Goal: Task Accomplishment & Management: Use online tool/utility

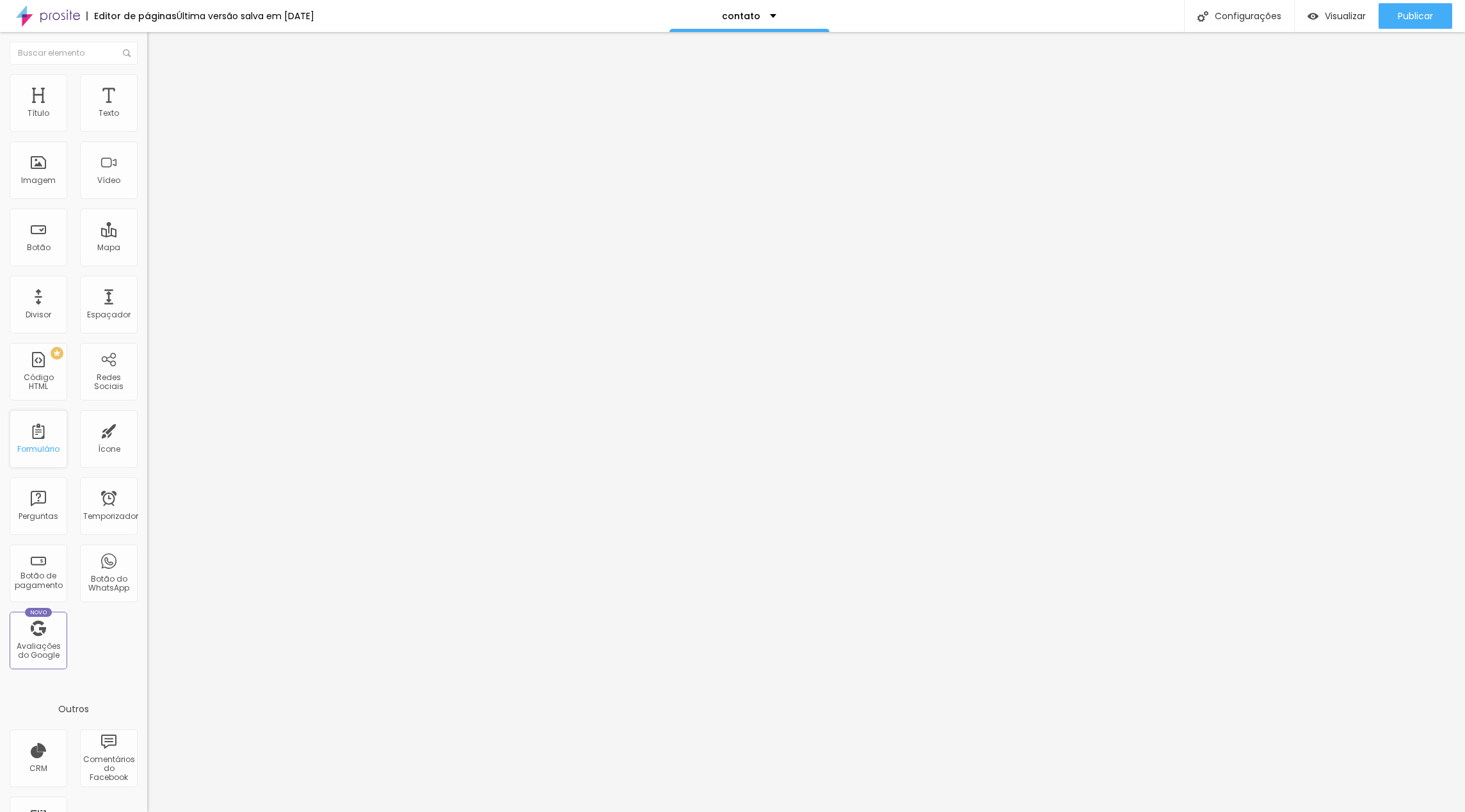
click at [34, 436] on div "Formulário" at bounding box center [38, 439] width 58 height 58
click at [155, 125] on div "Entre em Contato." at bounding box center [220, 119] width 130 height 12
click at [159, 90] on font "Avançado" at bounding box center [180, 96] width 43 height 11
click at [147, 82] on img at bounding box center [153, 80] width 12 height 12
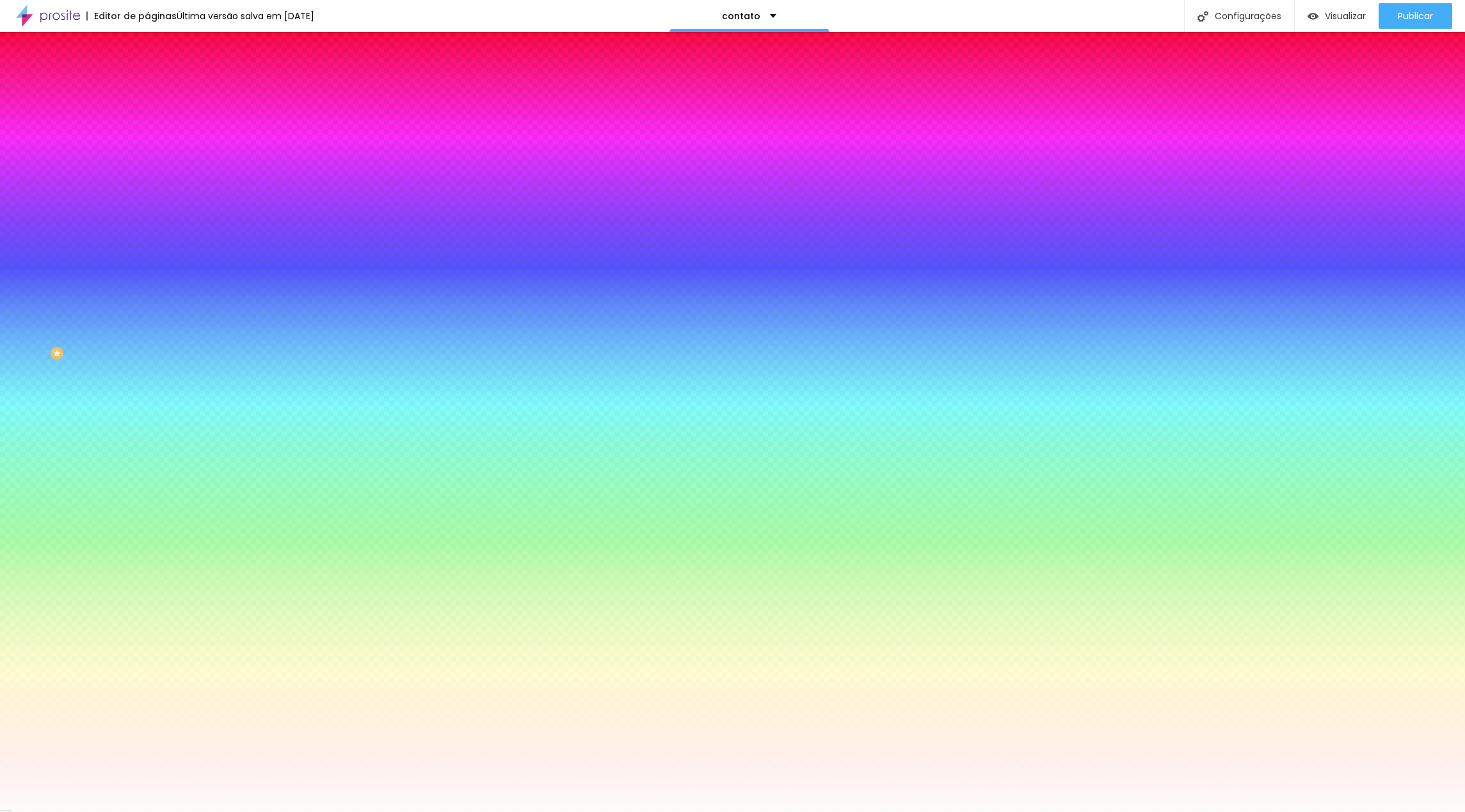
click at [147, 74] on li "Conteúdo" at bounding box center [221, 67] width 147 height 12
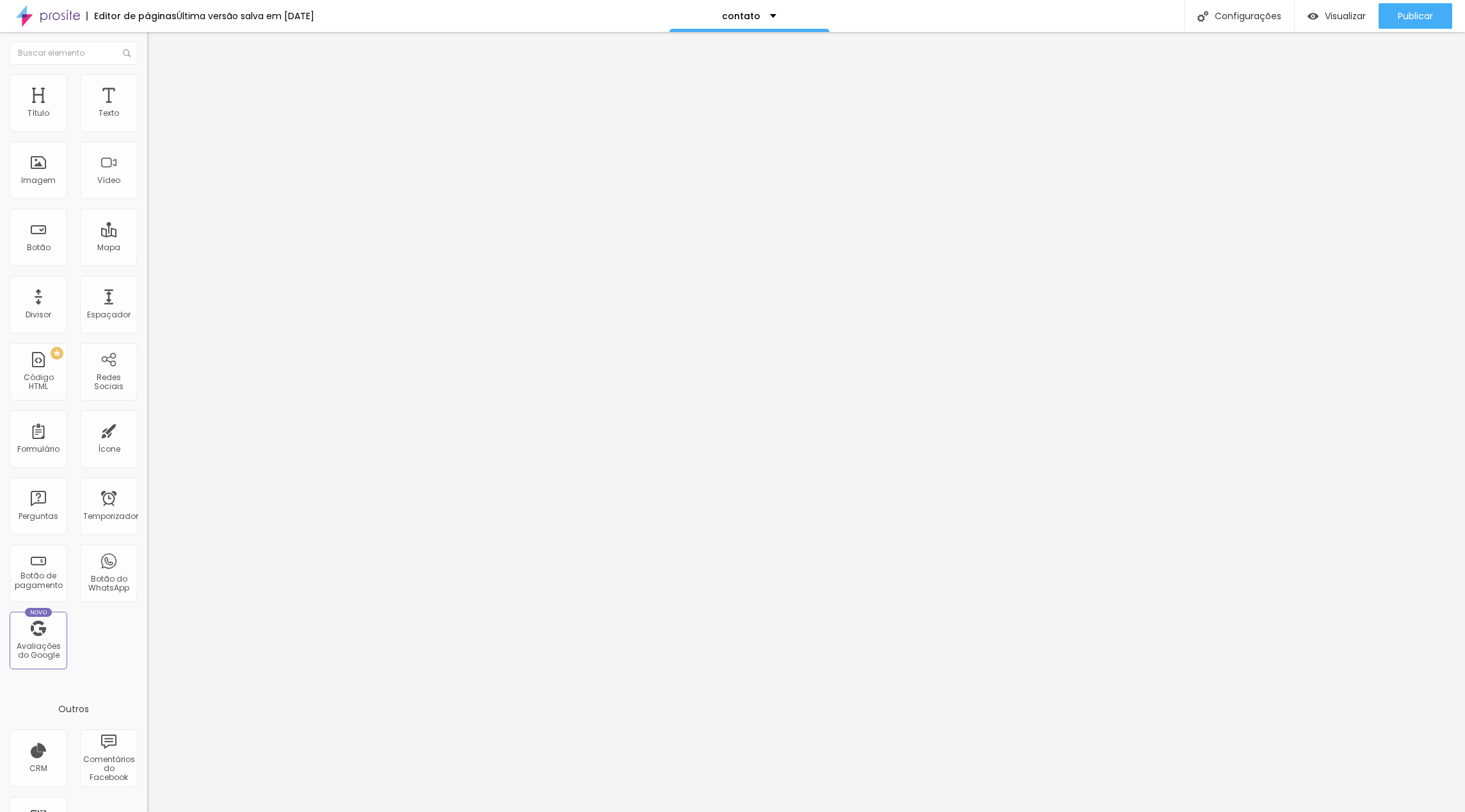
click at [155, 124] on font "Entre em Contato." at bounding box center [190, 119] width 70 height 11
click at [157, 47] on img "button" at bounding box center [162, 47] width 11 height 11
click at [119, 17] on font "Editor de páginas" at bounding box center [135, 16] width 82 height 12
click at [67, 15] on img at bounding box center [48, 16] width 64 height 32
